Goal: Find contact information: Find contact information

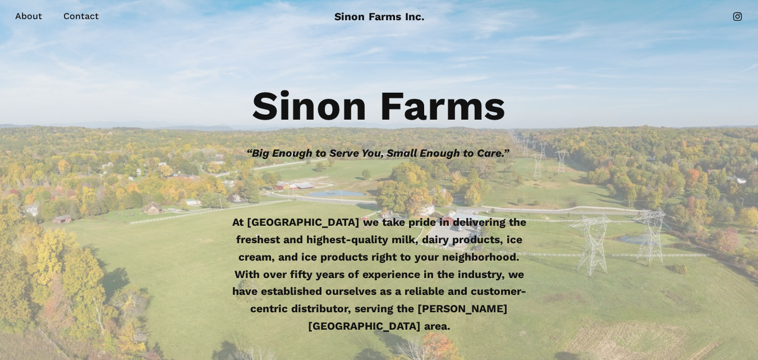
click at [26, 166] on div "Sinon Farms “Big Enough to Serve You, Small Enough to Care.” At Sinon Farms we …" at bounding box center [379, 243] width 758 height 321
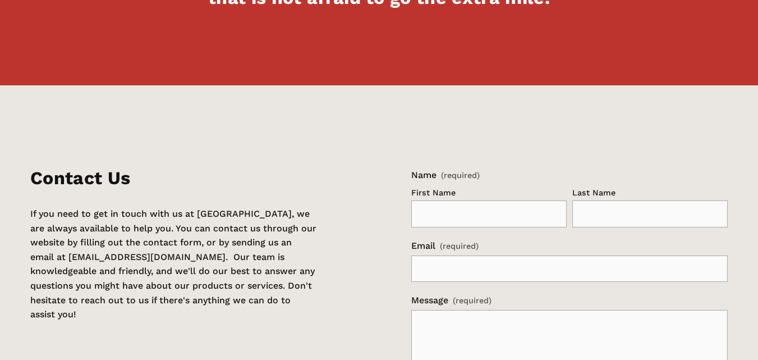
scroll to position [1129, 0]
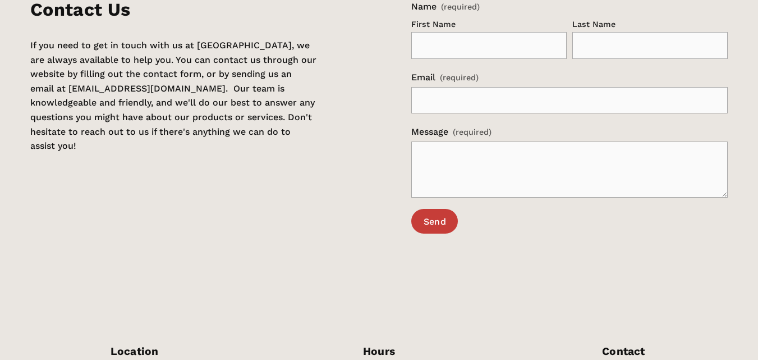
click at [281, 148] on div "Contact Us If you need to get in touch with us at Sinon Farms, we are always av…" at bounding box center [173, 76] width 287 height 154
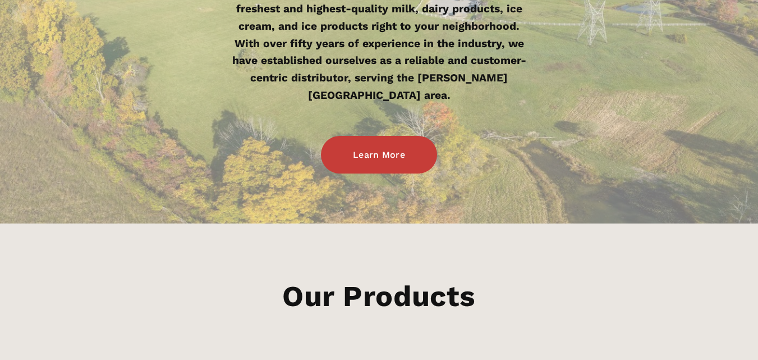
scroll to position [118, 0]
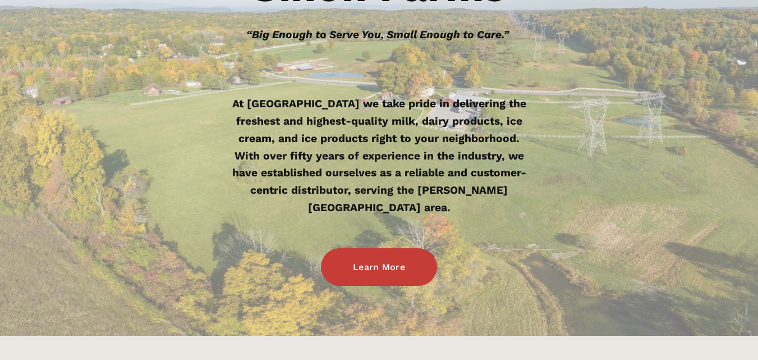
click at [18, 219] on div "Sinon Farms “Big Enough to Serve You, Small Enough to Care.” At Sinon Farms we …" at bounding box center [379, 125] width 758 height 321
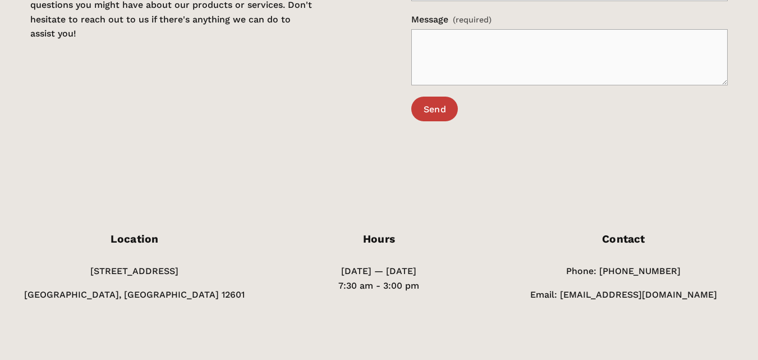
click at [253, 105] on div "Contact Us If you need to get in touch with us at Sinon Farms, we are always av…" at bounding box center [379, 6] width 728 height 323
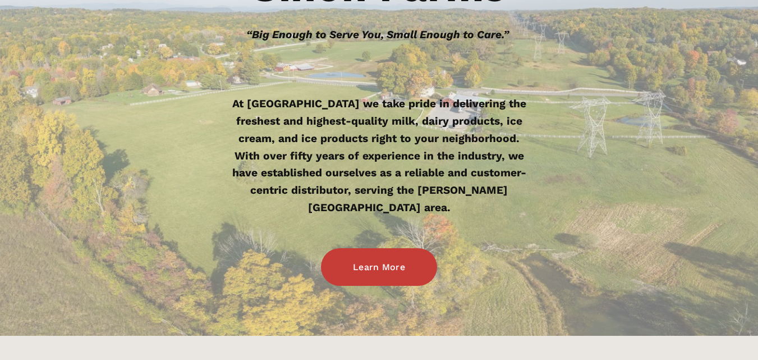
scroll to position [0, 0]
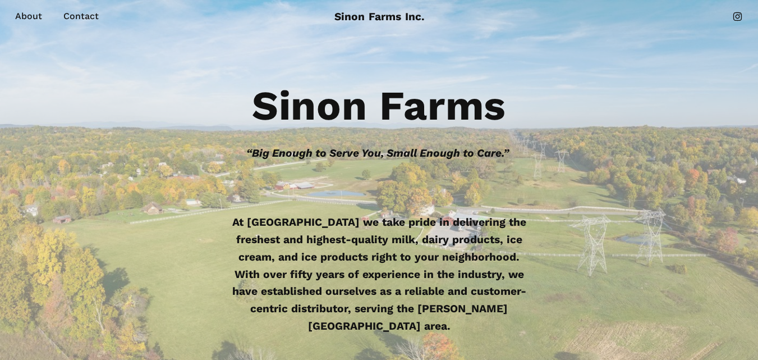
click at [211, 98] on h1 "Sinon Farms" at bounding box center [379, 106] width 728 height 42
click at [12, 245] on div "Sinon Farms “Big Enough to Serve You, Small Enough to Care.” At Sinon Farms we …" at bounding box center [379, 243] width 758 height 321
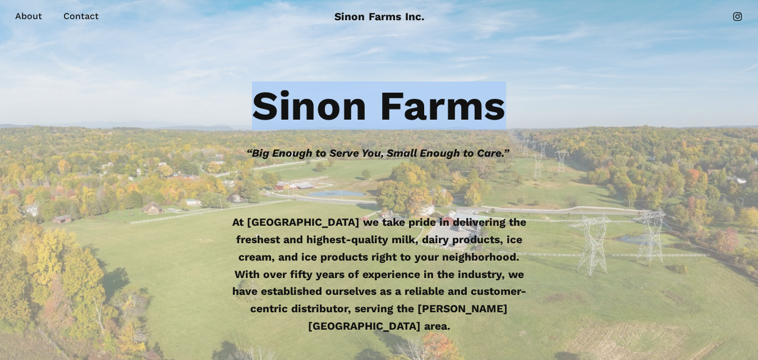
drag, startPoint x: 255, startPoint y: 100, endPoint x: 506, endPoint y: 112, distance: 250.6
click at [506, 112] on strong "Sinon Farms" at bounding box center [379, 105] width 254 height 48
copy strong "Sinon Farms"
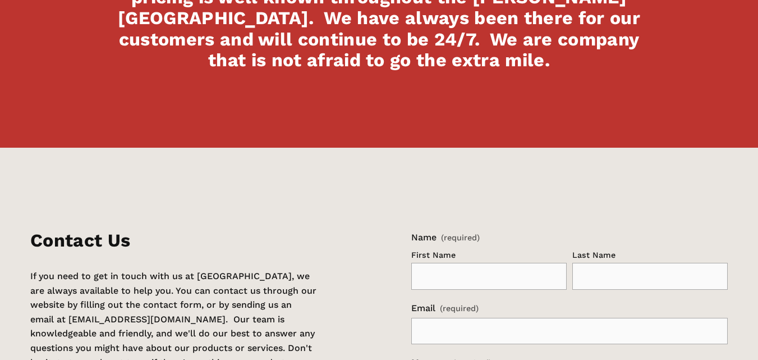
scroll to position [1241, 0]
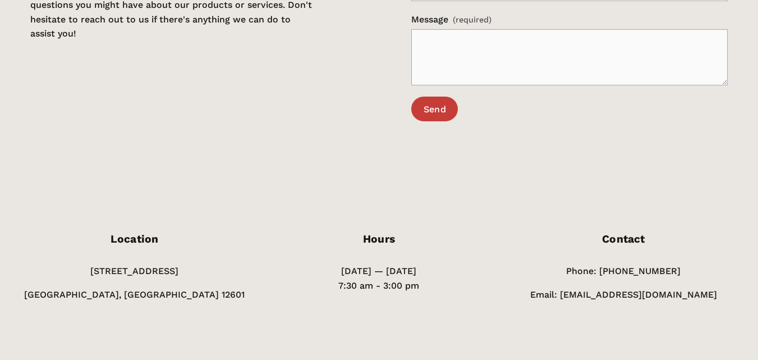
drag, startPoint x: 77, startPoint y: 269, endPoint x: 213, endPoint y: 260, distance: 136.7
click at [213, 260] on div "Location 634 Salt Point Turnpike Poughkeepsie, NY 12601" at bounding box center [134, 267] width 239 height 68
copy p "[STREET_ADDRESS]"
click at [95, 290] on p "[GEOGRAPHIC_DATA], [GEOGRAPHIC_DATA] 12601" at bounding box center [134, 294] width 239 height 15
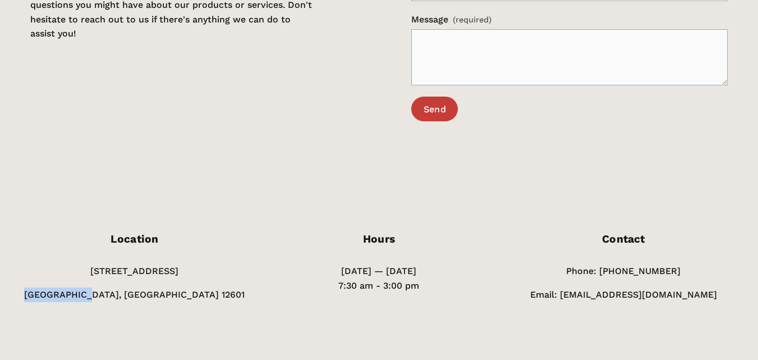
copy p "Poughkeepsie"
click at [171, 287] on p "[GEOGRAPHIC_DATA], [GEOGRAPHIC_DATA] 12601" at bounding box center [134, 294] width 239 height 15
copy p "12601"
click at [314, 146] on div "Contact Us If you need to get in touch with us at Sinon Farms, we are always av…" at bounding box center [379, 6] width 728 height 323
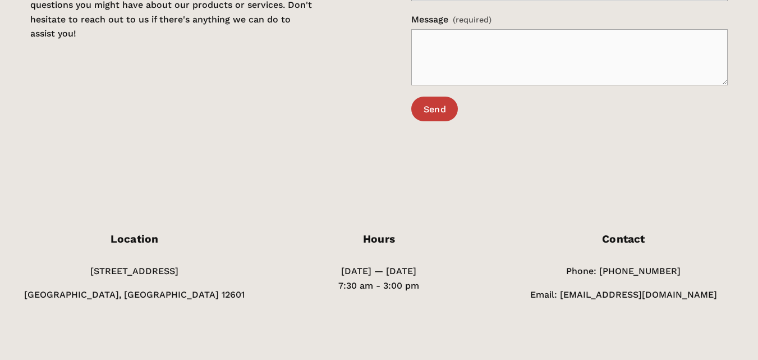
scroll to position [0, 0]
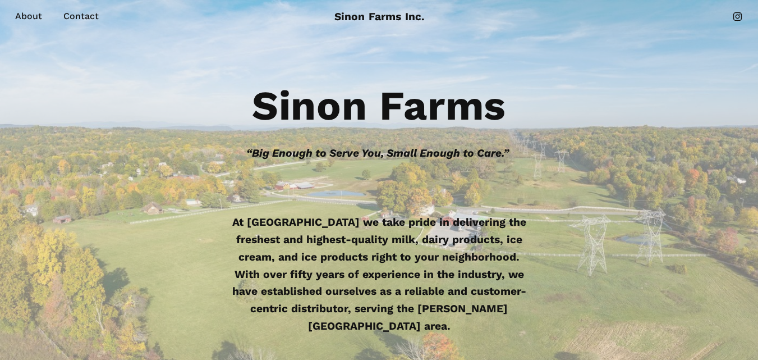
click at [555, 91] on h1 "Sinon Farms" at bounding box center [379, 106] width 728 height 42
click at [291, 107] on strong "Sinon Farms" at bounding box center [379, 105] width 254 height 48
click at [293, 107] on strong "Sinon Farms" at bounding box center [379, 105] width 254 height 48
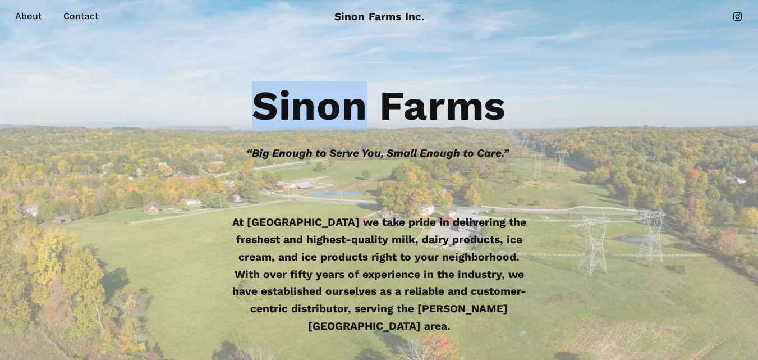
click at [293, 107] on strong "Sinon Farms" at bounding box center [379, 105] width 254 height 48
click at [298, 107] on strong "Sinon Farms" at bounding box center [379, 105] width 254 height 48
click at [270, 104] on strong "Sinon Farms" at bounding box center [379, 105] width 254 height 48
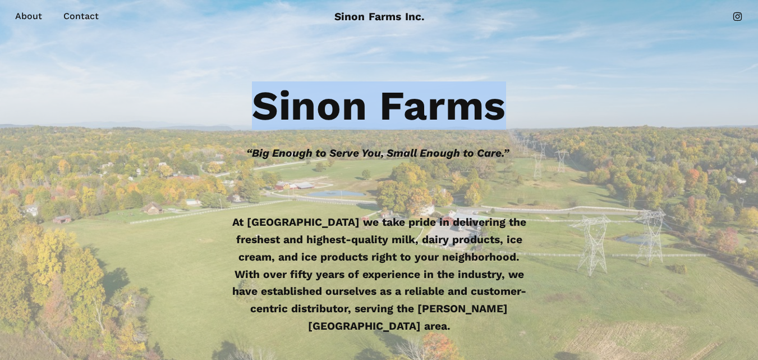
drag, startPoint x: 258, startPoint y: 100, endPoint x: 505, endPoint y: 107, distance: 247.6
click at [505, 107] on strong "Sinon Farms" at bounding box center [379, 105] width 254 height 48
copy strong "Sinon Farms"
click at [192, 115] on h1 "Sinon Farms" at bounding box center [379, 106] width 728 height 42
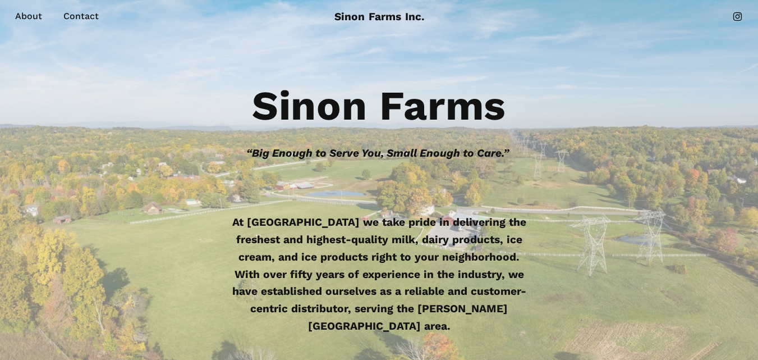
click at [25, 8] on link "About" at bounding box center [28, 16] width 27 height 16
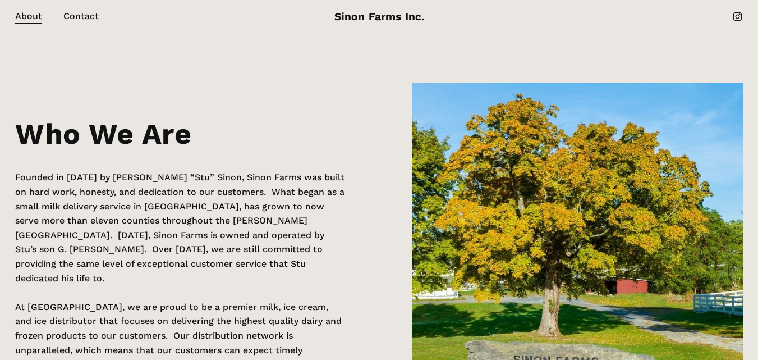
click at [317, 94] on div "Who We Are Founded in [DATE] by [PERSON_NAME] “Stu” Sinon, Sinon Farms was buil…" at bounding box center [379, 277] width 758 height 389
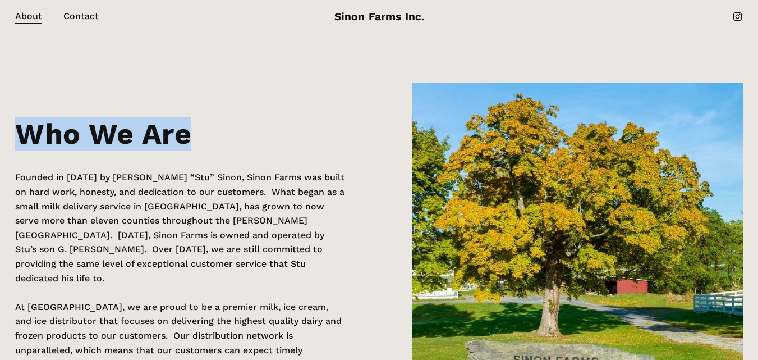
drag, startPoint x: 47, startPoint y: 132, endPoint x: 197, endPoint y: 136, distance: 150.5
click at [197, 136] on div "Who We Are Founded in [DATE] by [PERSON_NAME] “Stu” Sinon, Sinon Farms was buil…" at bounding box center [379, 277] width 758 height 389
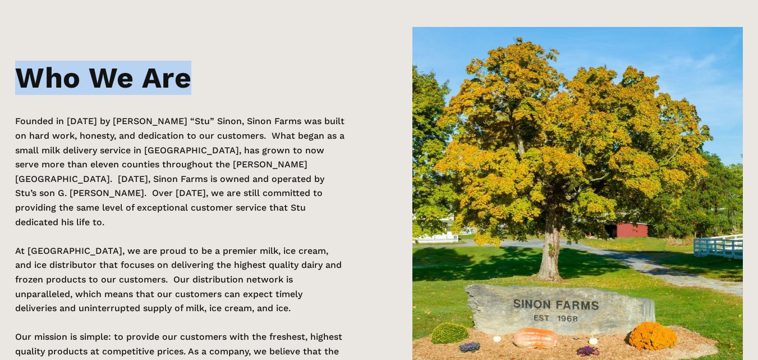
scroll to position [319, 0]
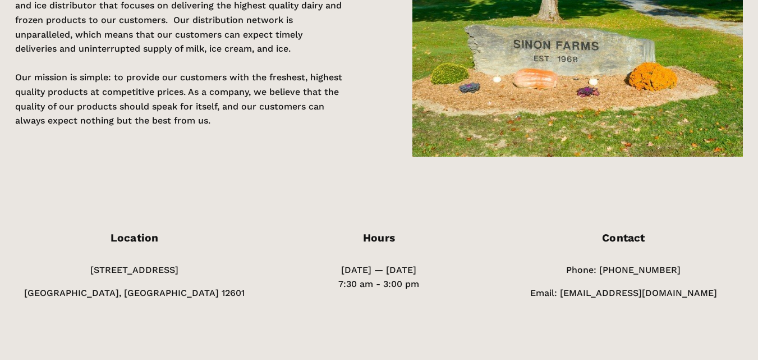
click at [274, 121] on p "Founded in [DATE] by [PERSON_NAME] “Stu” Sinon, Sinon Farms was built on hard w…" at bounding box center [180, 5] width 330 height 301
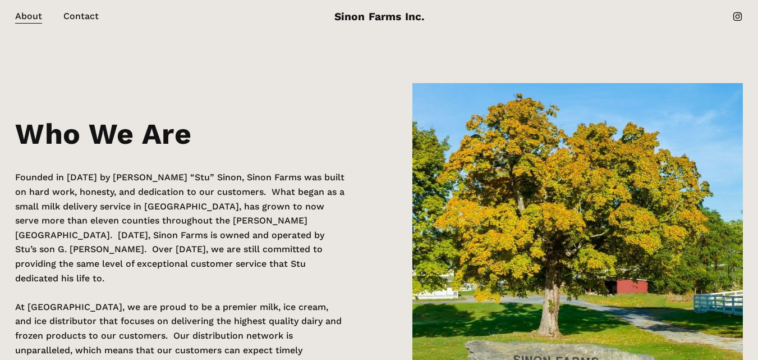
click at [85, 12] on link "Contact" at bounding box center [80, 16] width 35 height 16
